Goal: Find contact information: Find contact information

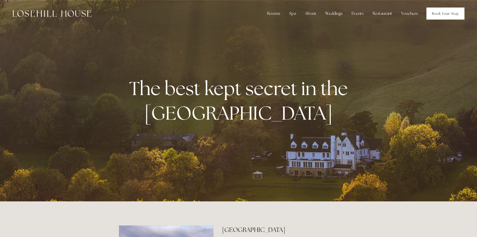
click at [447, 16] on link "Book Your Stay" at bounding box center [445, 14] width 38 height 12
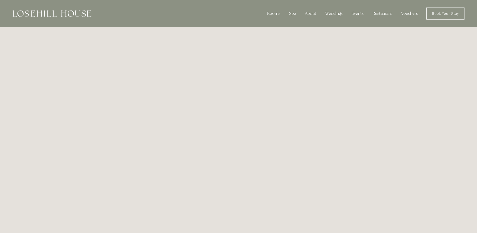
click at [74, 15] on img at bounding box center [52, 13] width 79 height 7
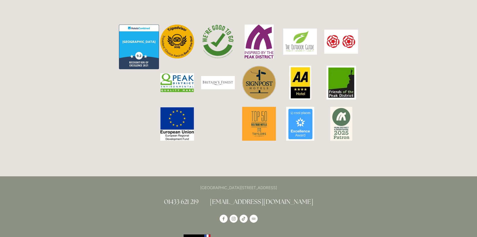
scroll to position [1302, 0]
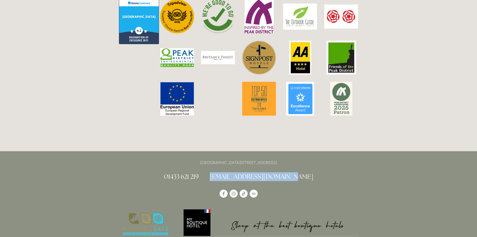
drag, startPoint x: 300, startPoint y: 148, endPoint x: 227, endPoint y: 149, distance: 73.4
click at [227, 172] on h2 "01433 621 219 info@losehillhouse.co.uk" at bounding box center [238, 176] width 239 height 9
copy link "[EMAIL_ADDRESS][DOMAIN_NAME]"
